Goal: Task Accomplishment & Management: Use online tool/utility

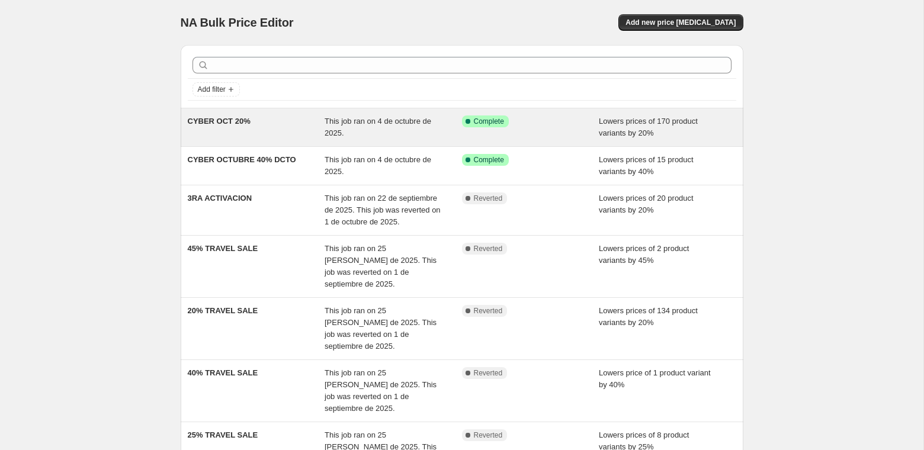
click at [391, 125] on div "This job ran on 4 de octubre de 2025." at bounding box center [392, 127] width 137 height 24
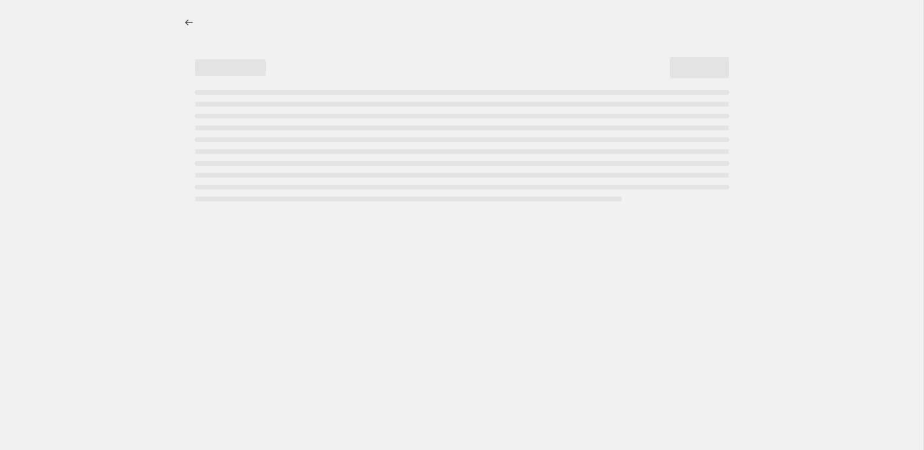
select select "percentage"
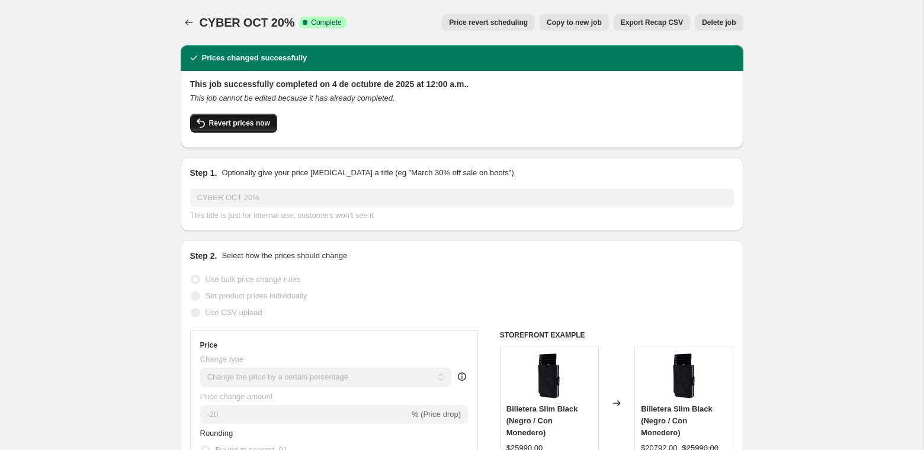
click at [258, 125] on span "Revert prices now" at bounding box center [239, 122] width 61 height 9
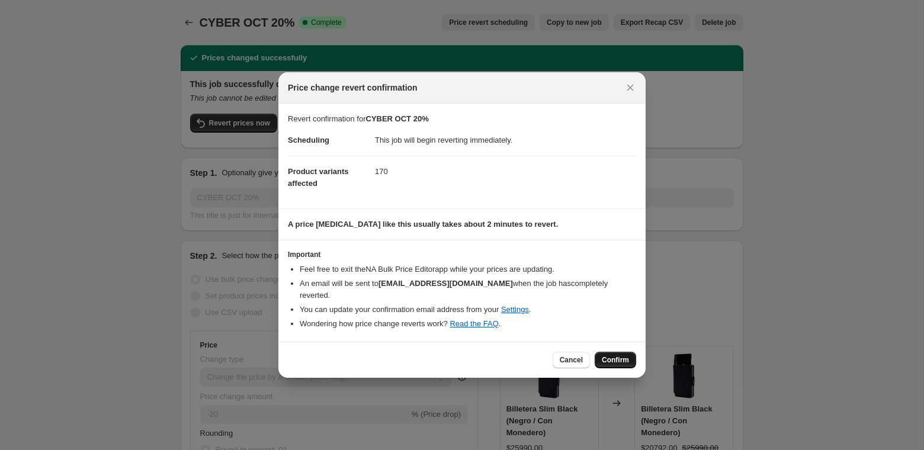
click at [620, 355] on span "Confirm" at bounding box center [614, 359] width 27 height 9
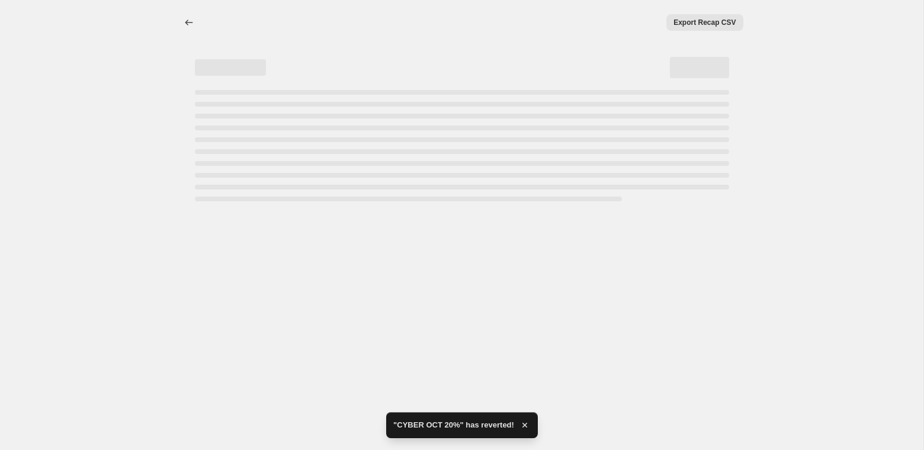
select select "percentage"
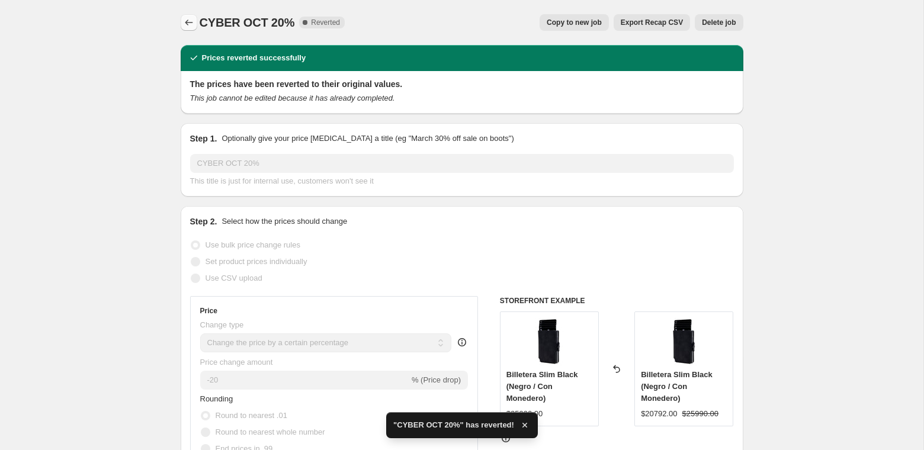
click at [192, 22] on icon "Price change jobs" at bounding box center [189, 23] width 12 height 12
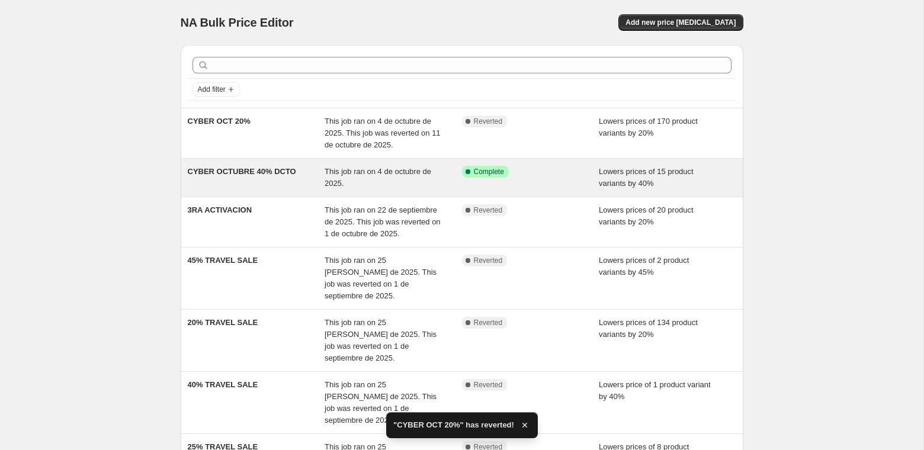
click at [357, 185] on div "This job ran on 4 de octubre de 2025." at bounding box center [392, 178] width 137 height 24
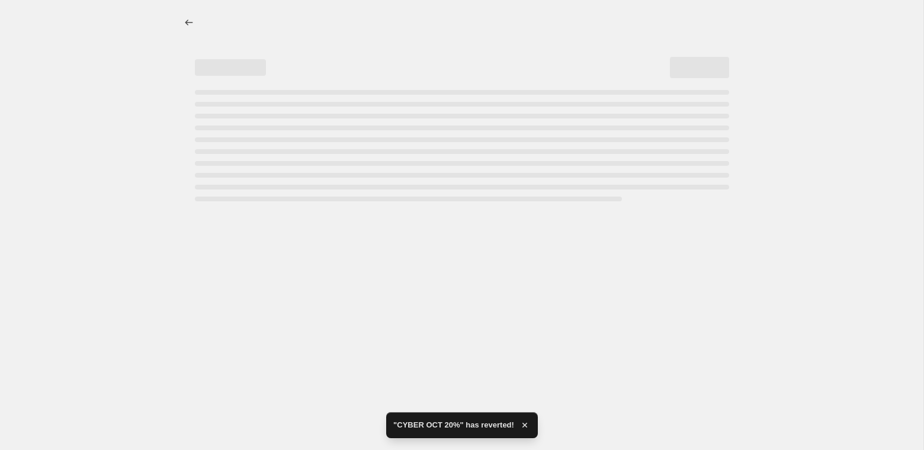
select select "percentage"
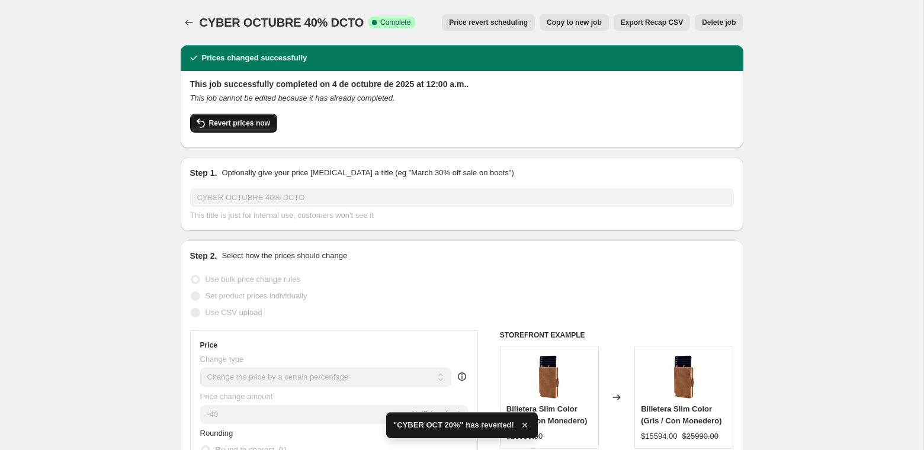
click at [247, 123] on span "Revert prices now" at bounding box center [239, 122] width 61 height 9
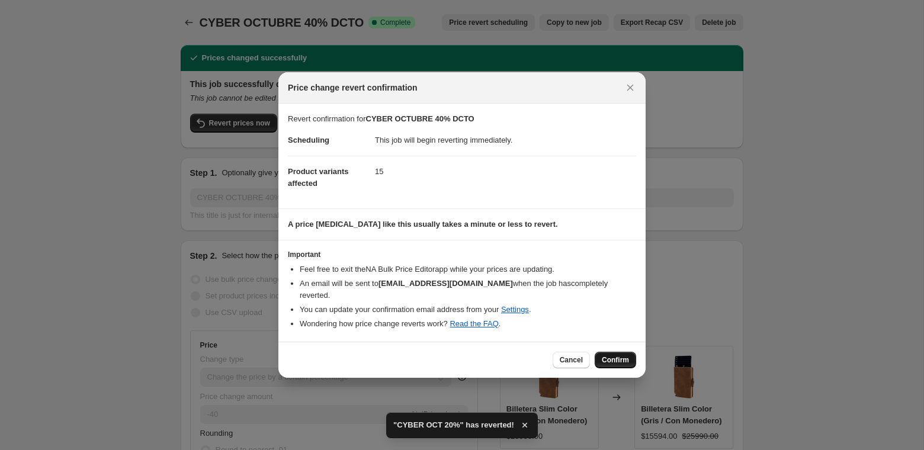
click at [619, 355] on span "Confirm" at bounding box center [614, 359] width 27 height 9
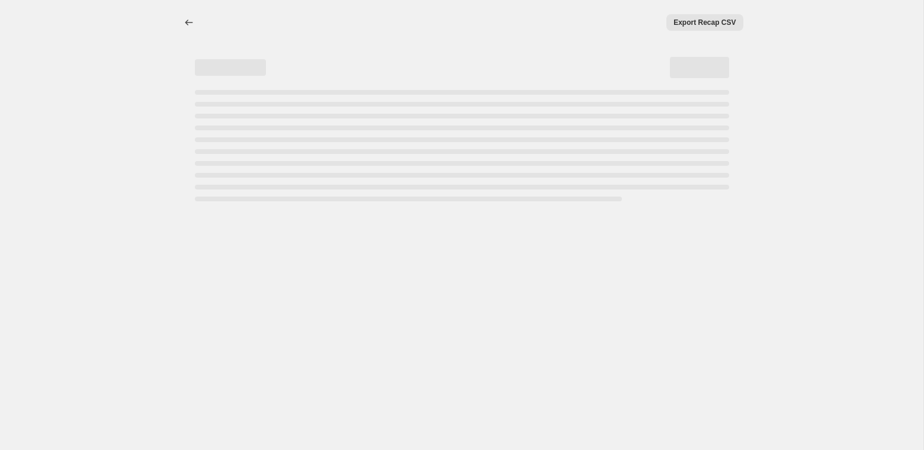
select select "percentage"
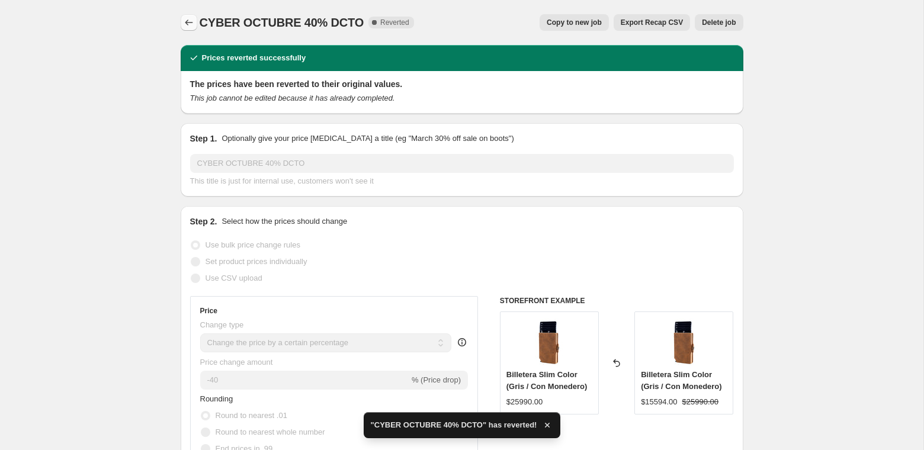
click at [189, 26] on icon "Price change jobs" at bounding box center [189, 23] width 12 height 12
